Goal: Task Accomplishment & Management: Manage account settings

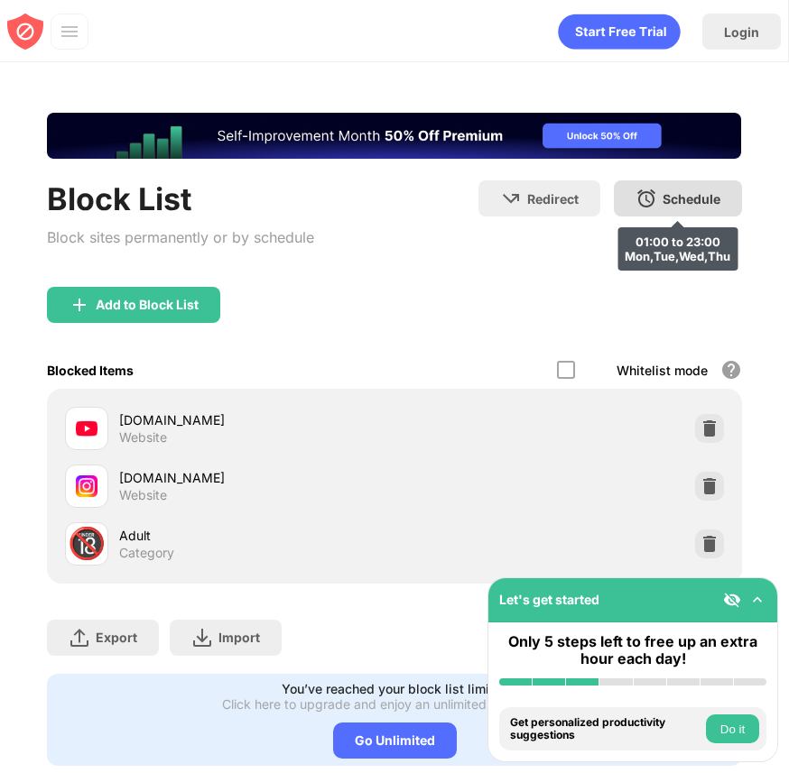
click at [670, 195] on div "Schedule" at bounding box center [691, 198] width 58 height 15
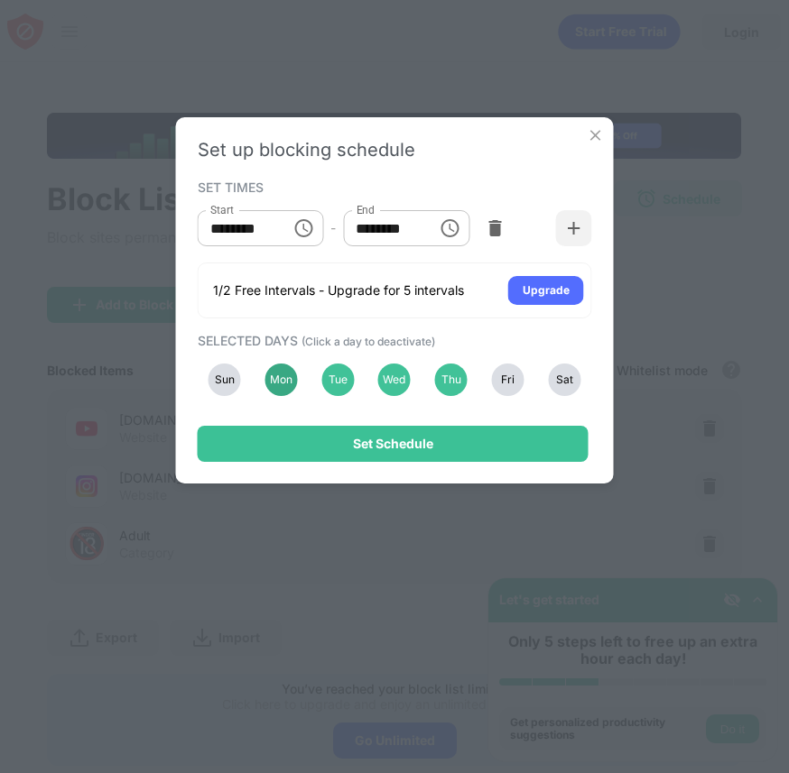
click at [272, 381] on div "Mon" at bounding box center [280, 380] width 32 height 32
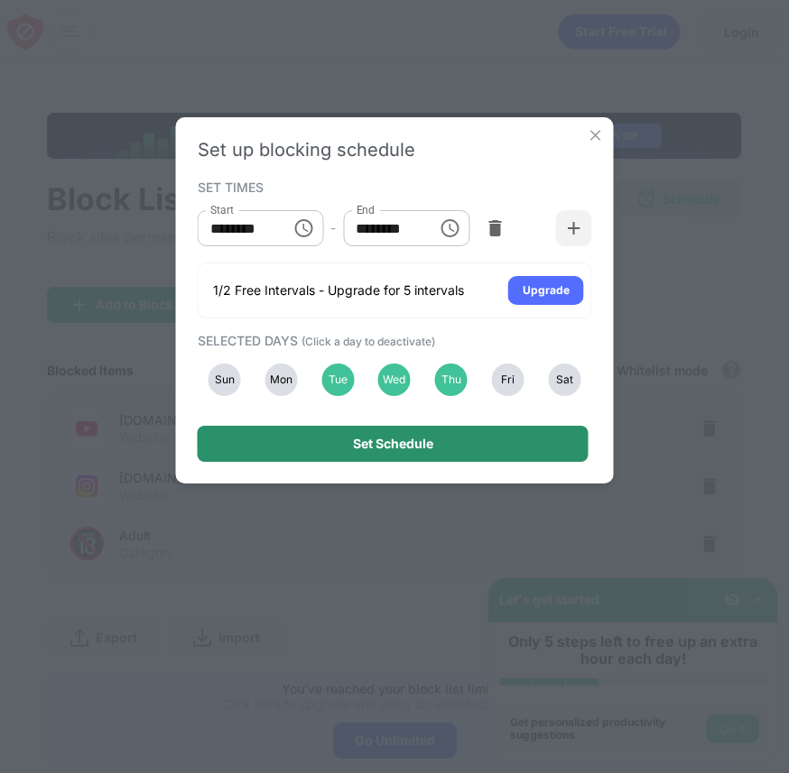
click at [363, 446] on div "Set Schedule" at bounding box center [393, 444] width 80 height 14
